Goal: Task Accomplishment & Management: Use online tool/utility

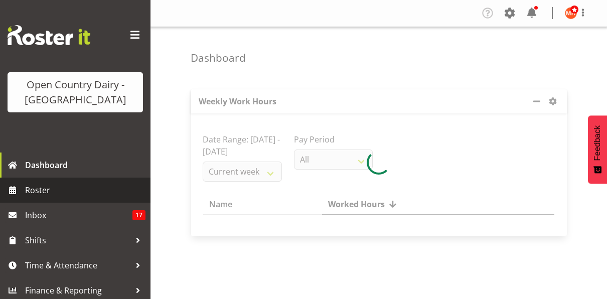
click at [78, 189] on span "Roster" at bounding box center [85, 189] width 120 height 15
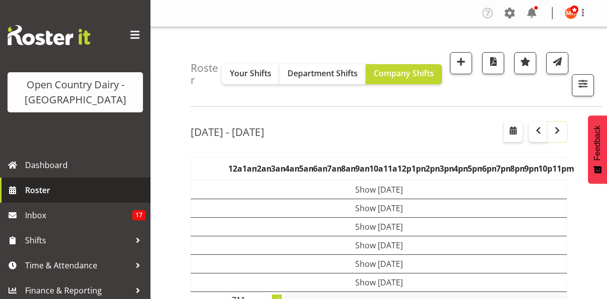
click at [558, 131] on span "button" at bounding box center [557, 130] width 12 height 12
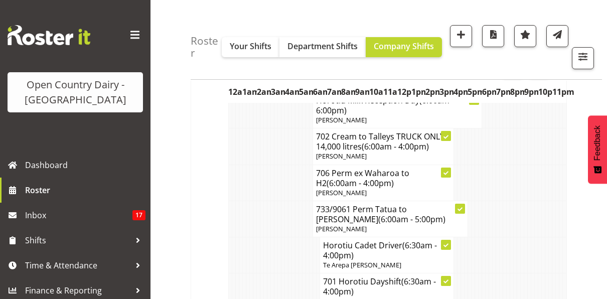
scroll to position [2472, 0]
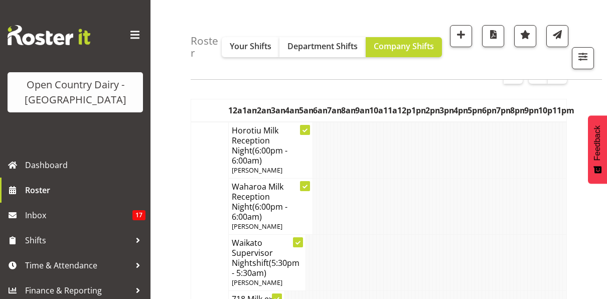
scroll to position [0, 0]
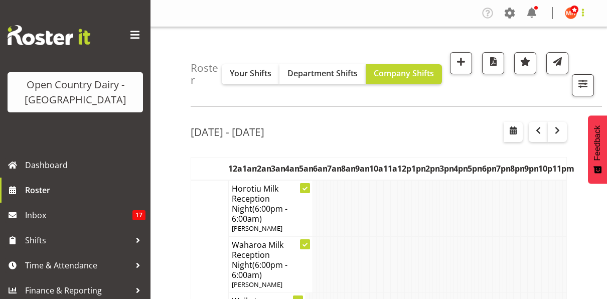
click at [580, 7] on span at bounding box center [582, 13] width 12 height 12
click at [530, 51] on link "Log Out" at bounding box center [540, 53] width 96 height 18
